Goal: Find contact information: Find contact information

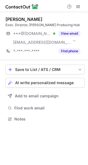
scroll to position [116, 88]
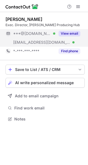
click at [71, 33] on button "View email" at bounding box center [70, 34] width 22 height 6
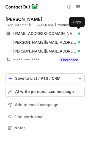
scroll to position [124, 88]
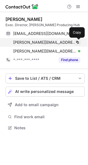
click at [77, 42] on span at bounding box center [78, 42] width 4 height 4
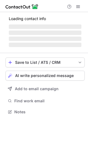
scroll to position [112, 88]
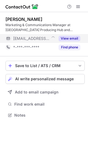
click at [73, 39] on button "View email" at bounding box center [70, 39] width 22 height 6
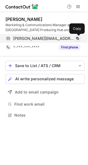
click at [76, 39] on span at bounding box center [78, 38] width 4 height 4
